Goal: Information Seeking & Learning: Learn about a topic

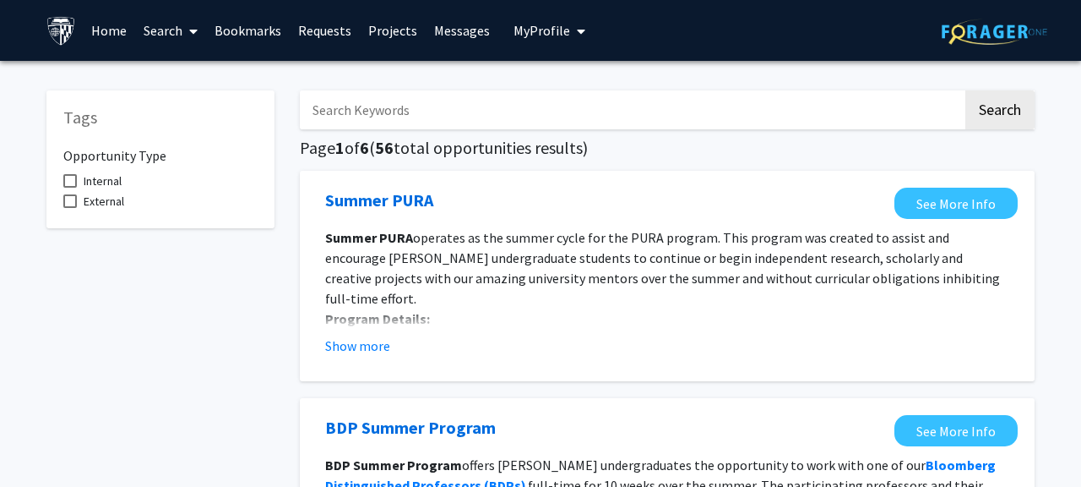
click at [617, 111] on input "Search Keywords" at bounding box center [631, 109] width 663 height 39
type input "graduate"
click at [966, 90] on button "Search" at bounding box center [1000, 109] width 69 height 39
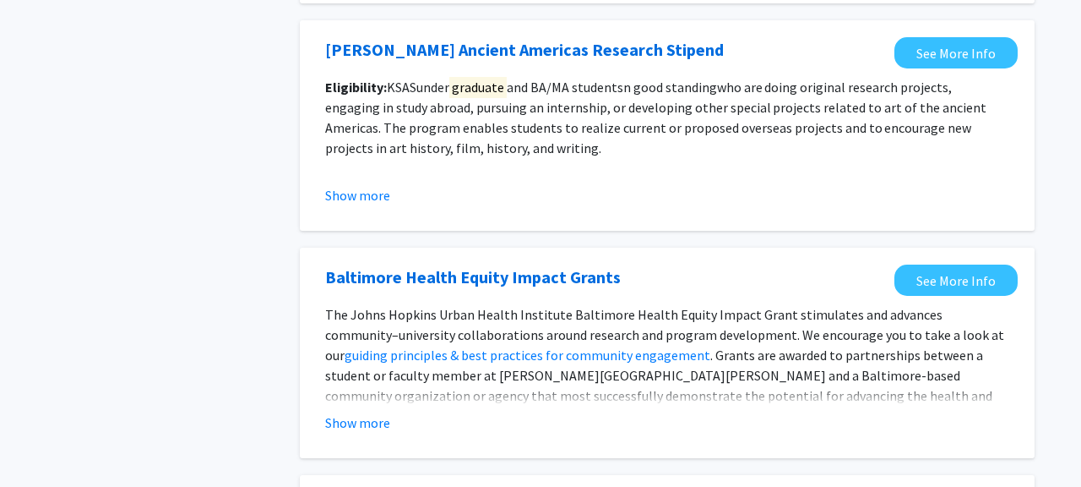
scroll to position [1532, 0]
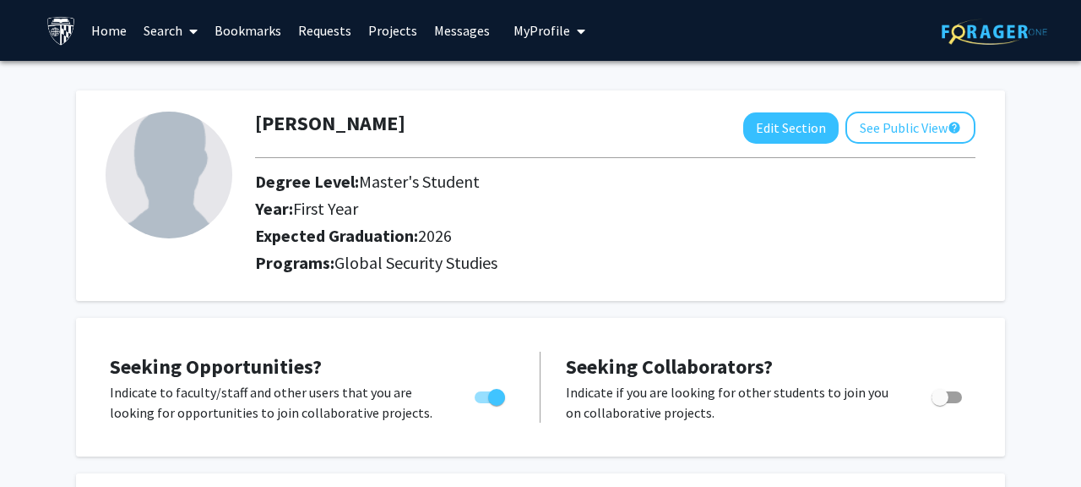
click at [180, 35] on link "Search" at bounding box center [170, 30] width 71 height 59
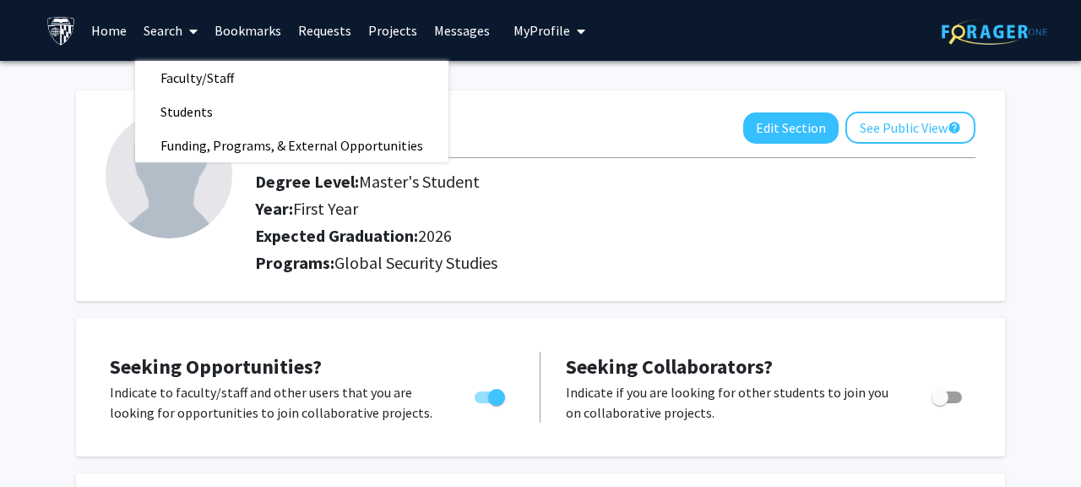
click at [340, 30] on link "Requests" at bounding box center [325, 30] width 70 height 59
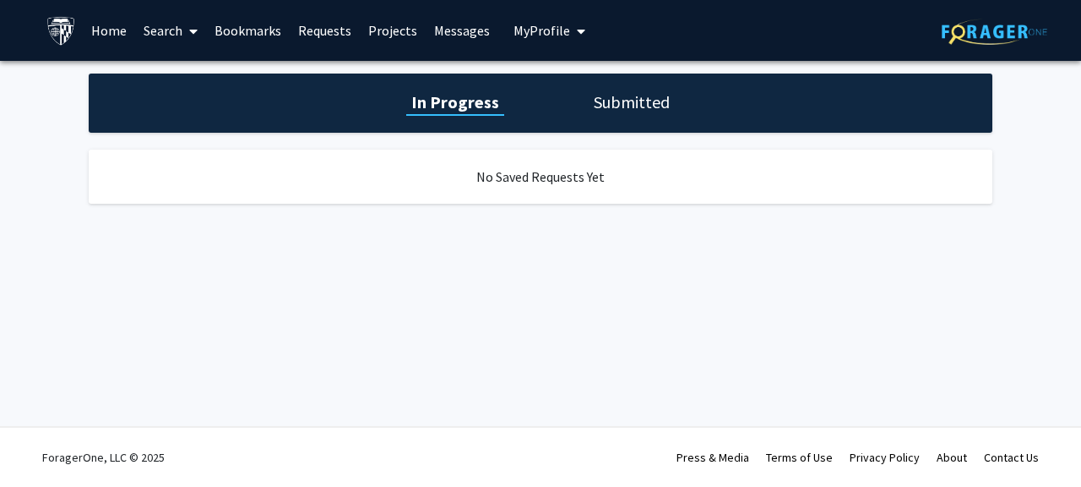
click at [380, 21] on link "Projects" at bounding box center [393, 30] width 66 height 59
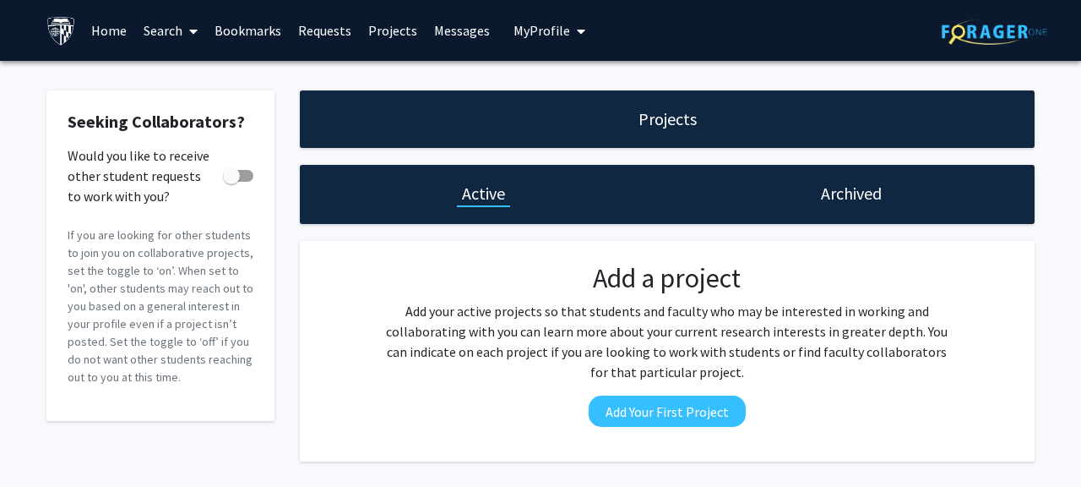
click at [67, 31] on img at bounding box center [61, 31] width 30 height 30
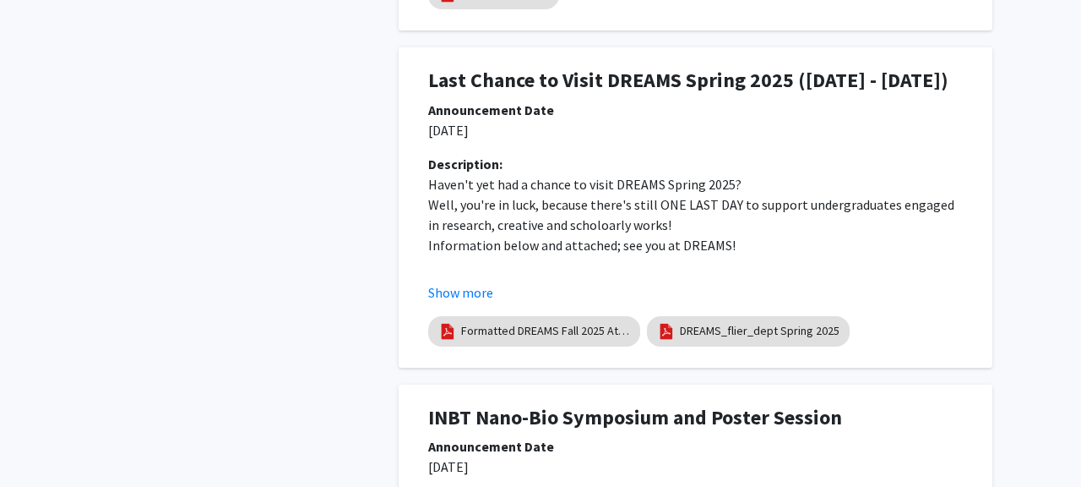
scroll to position [1963, 0]
